Goal: Task Accomplishment & Management: Manage account settings

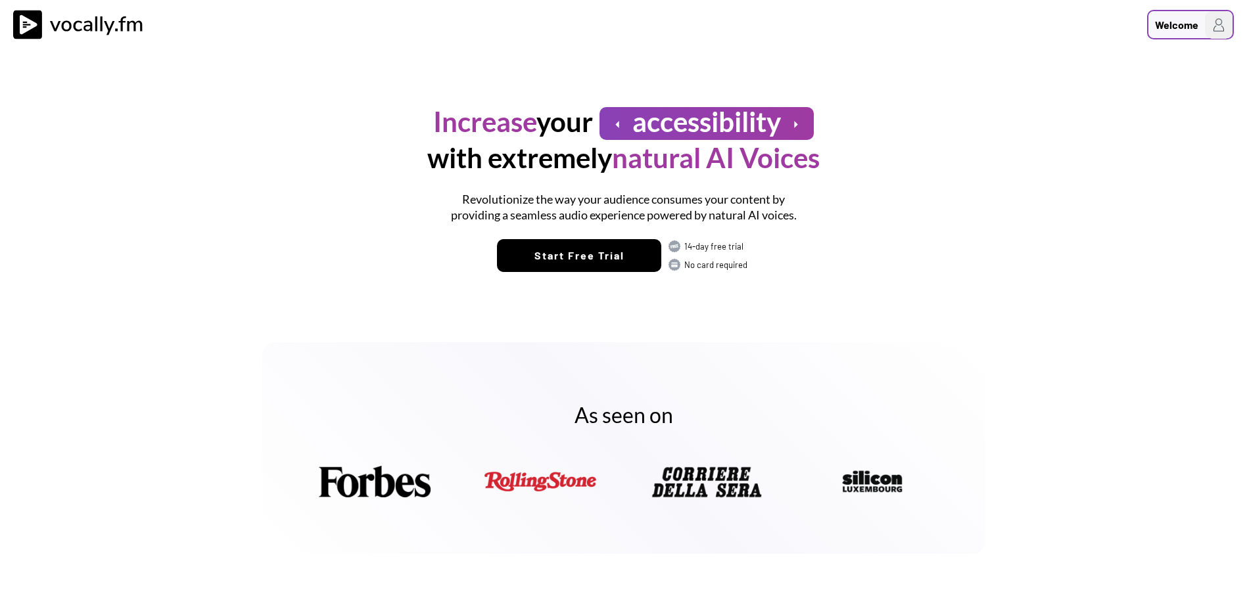
click at [1177, 29] on div "Welcome" at bounding box center [1176, 25] width 43 height 16
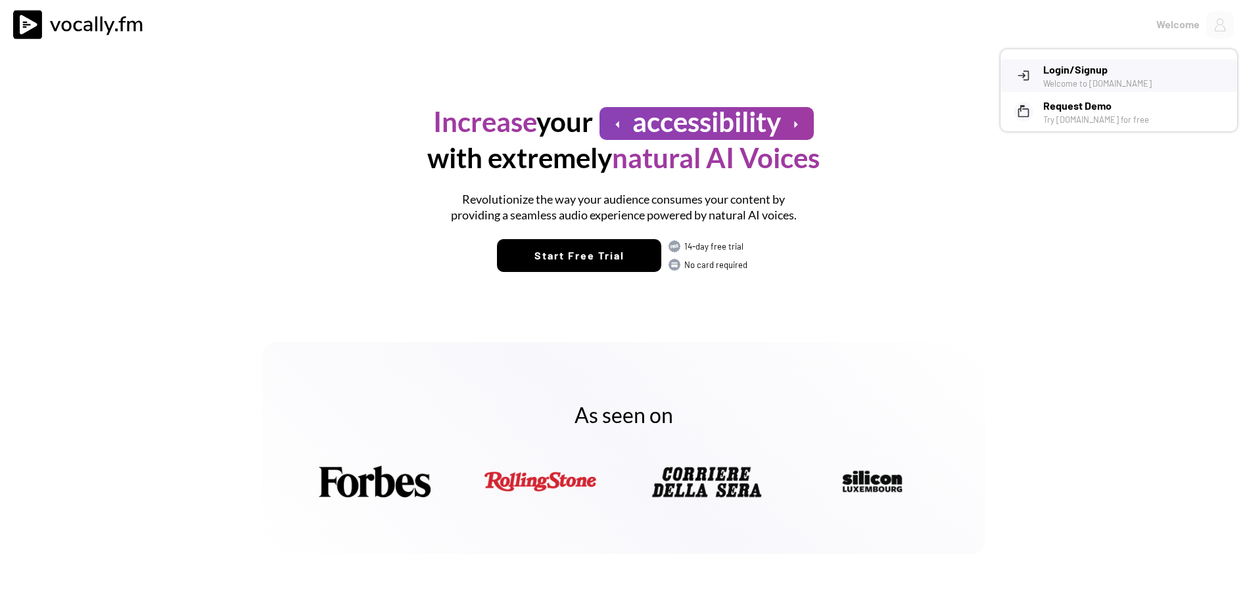
click at [1113, 74] on h3 "Login/Signup" at bounding box center [1135, 70] width 184 height 16
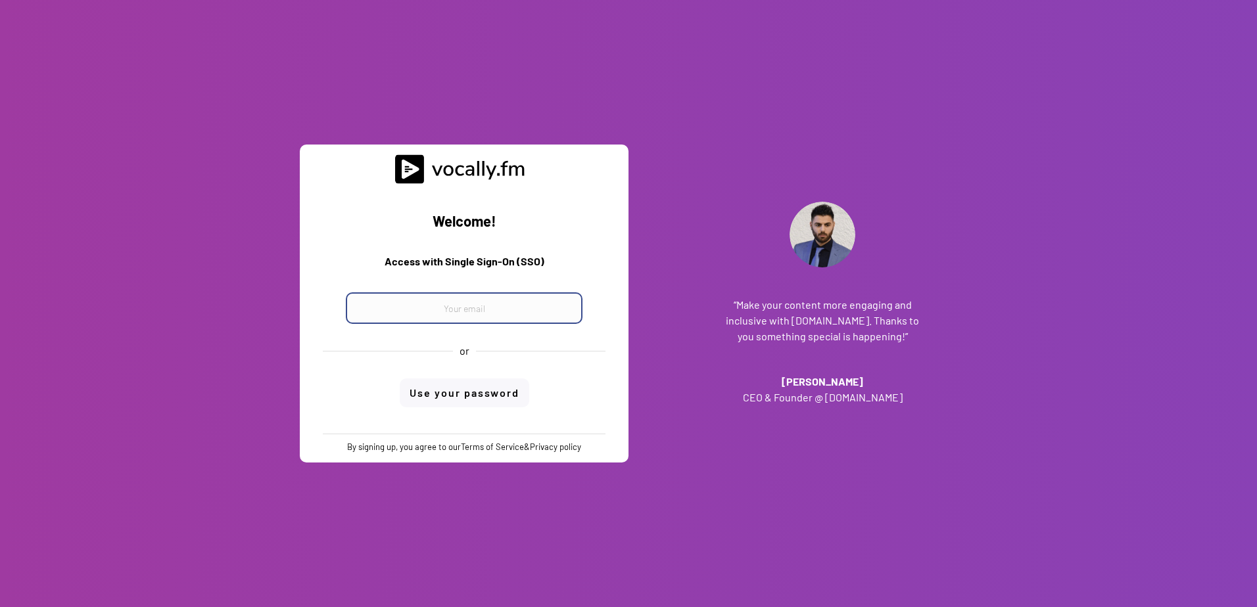
click at [368, 312] on input "email" at bounding box center [464, 308] width 237 height 32
type input "maria.desiderio@external.eni.com"
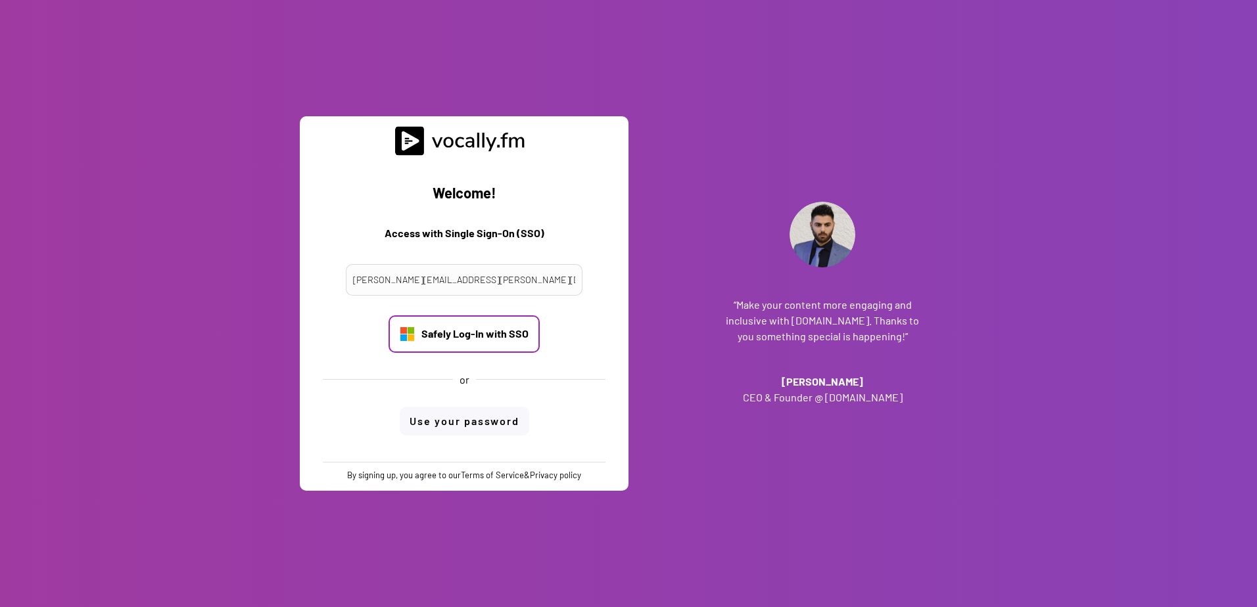
click at [430, 335] on div "Safely Log-In with SSO" at bounding box center [474, 334] width 107 height 14
